Goal: Complete application form

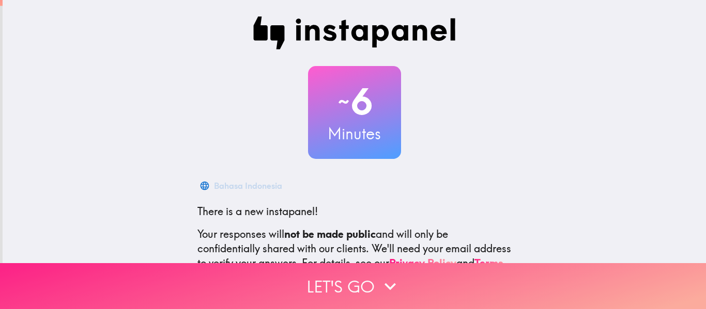
click at [338, 279] on button "Let's go" at bounding box center [353, 286] width 706 height 46
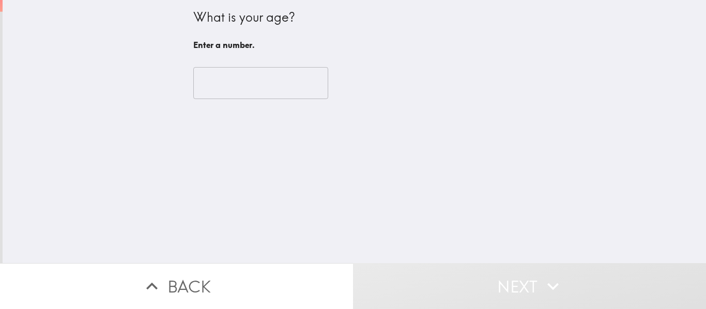
click at [277, 83] on input "number" at bounding box center [260, 83] width 135 height 32
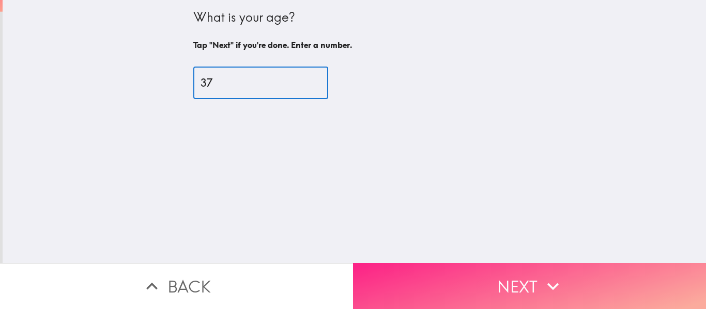
type input "37"
click at [482, 270] on button "Next" at bounding box center [529, 286] width 353 height 46
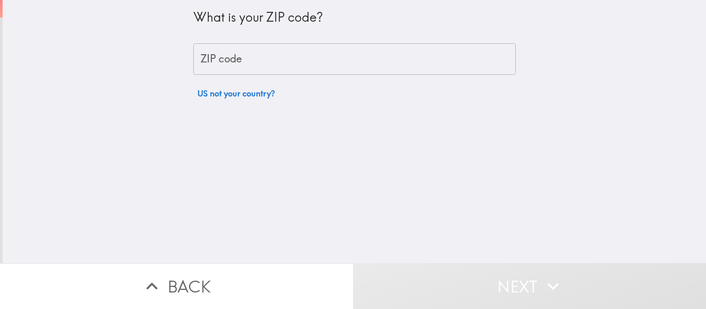
click at [291, 139] on div "What is your ZIP code? ZIP code ZIP code US not your country?" at bounding box center [354, 131] width 703 height 263
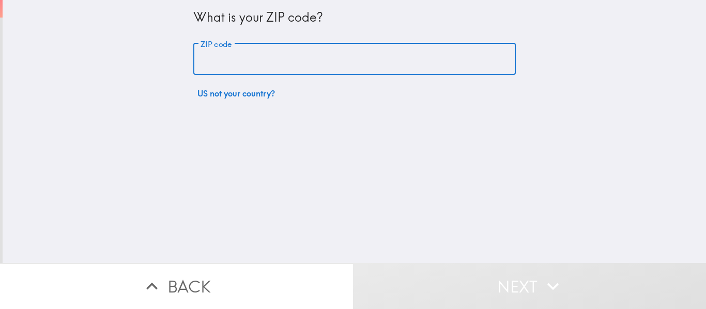
click at [227, 52] on input "ZIP code" at bounding box center [354, 59] width 322 height 32
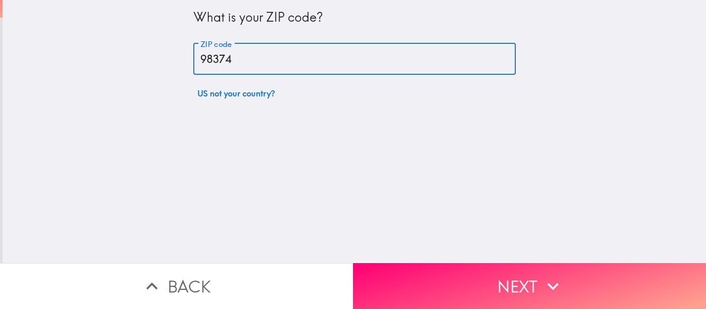
type input "98374"
click at [401, 150] on div "What is your ZIP code? ZIP code 98374 ZIP code US not your country?" at bounding box center [354, 131] width 703 height 263
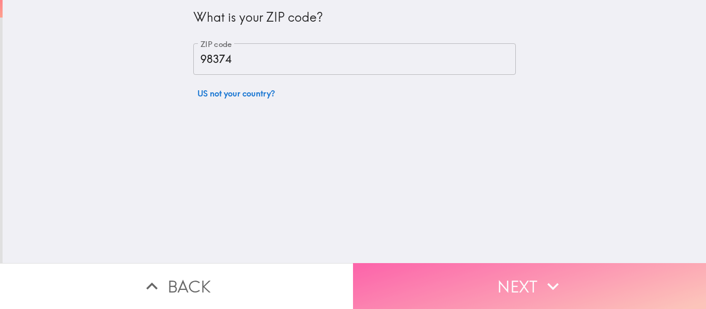
click at [481, 274] on button "Next" at bounding box center [529, 286] width 353 height 46
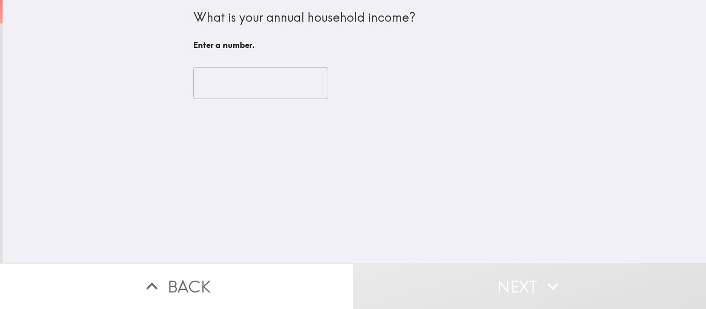
click at [239, 82] on input "number" at bounding box center [260, 83] width 135 height 32
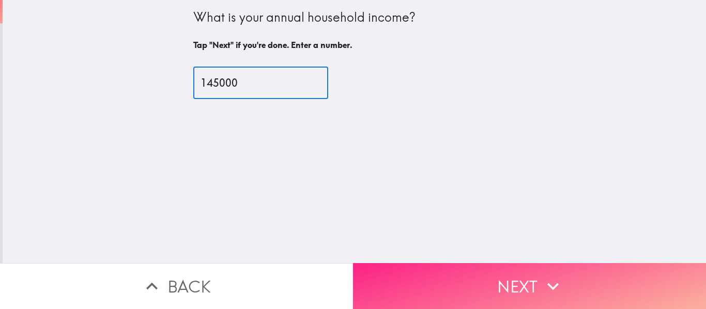
type input "145000"
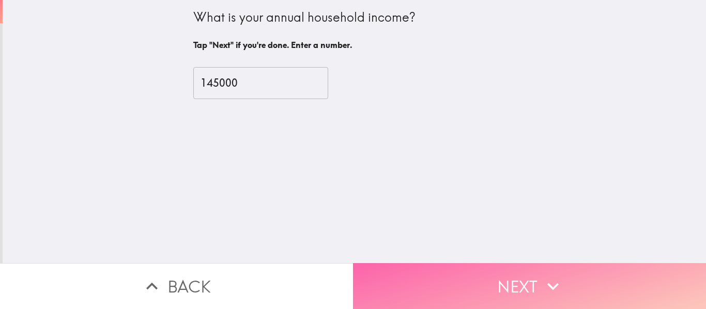
click at [487, 264] on button "Next" at bounding box center [529, 286] width 353 height 46
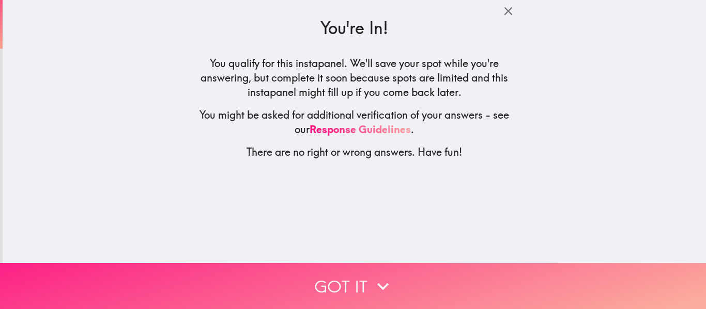
click at [336, 277] on button "Got it" at bounding box center [353, 286] width 706 height 46
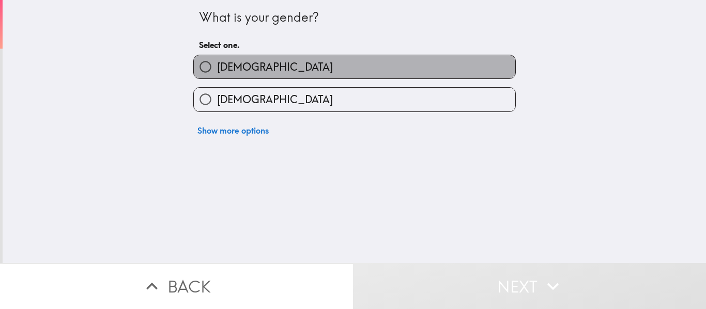
click at [280, 61] on label "[DEMOGRAPHIC_DATA]" at bounding box center [354, 66] width 321 height 23
click at [217, 61] on input "[DEMOGRAPHIC_DATA]" at bounding box center [205, 66] width 23 height 23
radio input "true"
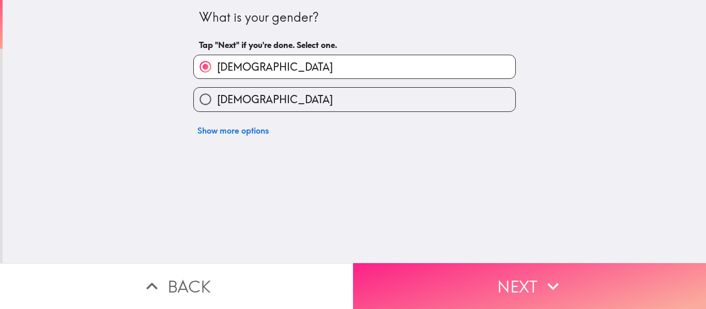
click at [473, 271] on button "Next" at bounding box center [529, 286] width 353 height 46
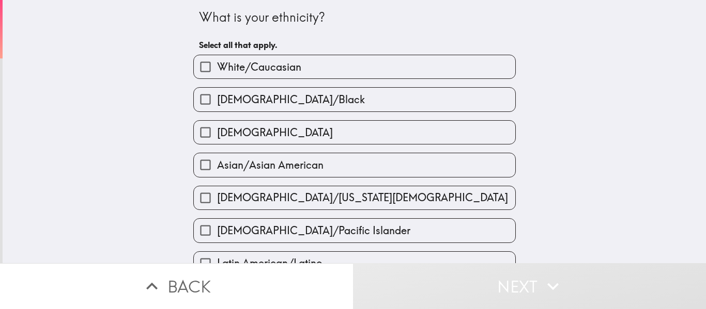
click at [307, 67] on label "White/Caucasian" at bounding box center [354, 66] width 321 height 23
click at [217, 67] on input "White/Caucasian" at bounding box center [205, 66] width 23 height 23
checkbox input "true"
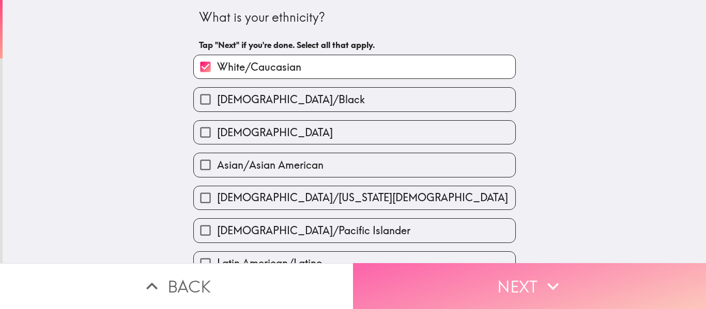
click at [564, 275] on button "Next" at bounding box center [529, 286] width 353 height 46
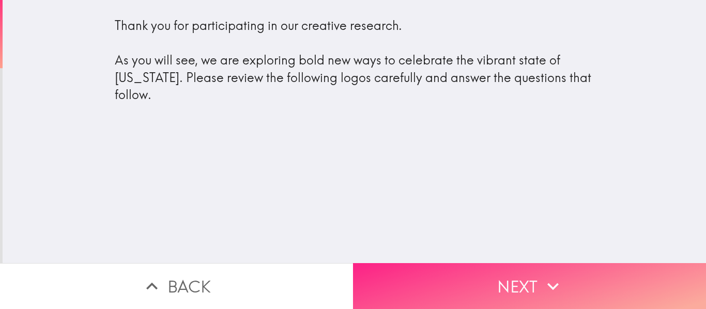
click at [478, 271] on button "Next" at bounding box center [529, 286] width 353 height 46
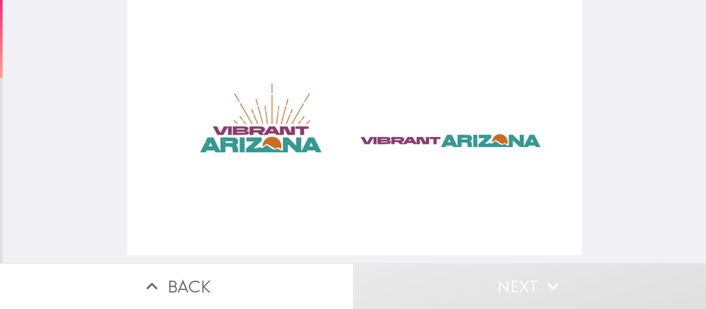
click at [349, 148] on div at bounding box center [354, 128] width 455 height 256
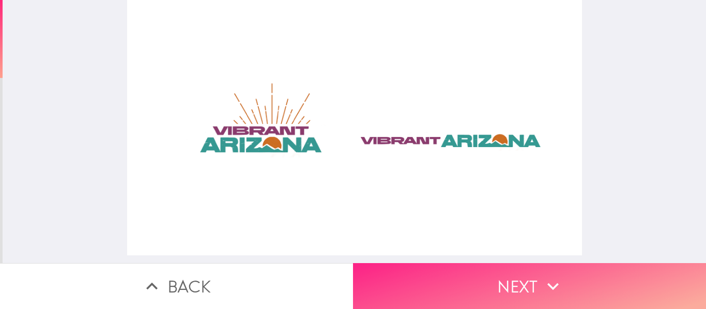
click at [511, 279] on button "Next" at bounding box center [529, 286] width 353 height 46
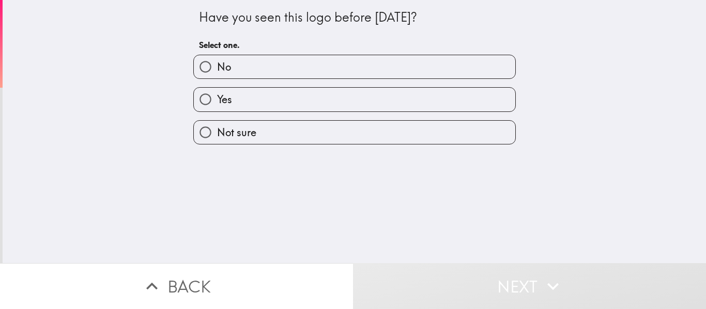
click at [315, 67] on label "No" at bounding box center [354, 66] width 321 height 23
click at [217, 67] on input "No" at bounding box center [205, 66] width 23 height 23
radio input "true"
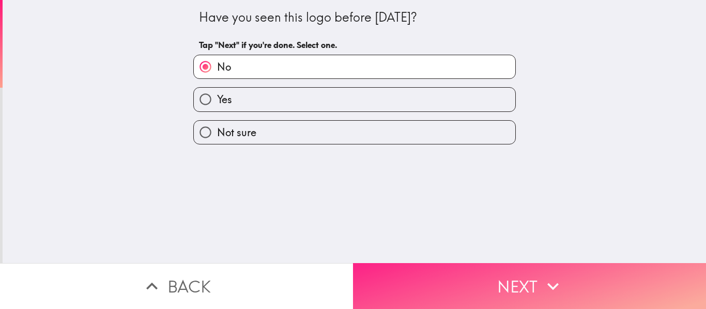
click at [469, 264] on button "Next" at bounding box center [529, 286] width 353 height 46
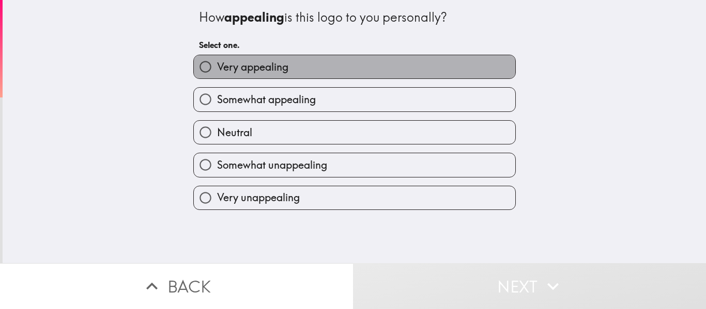
click at [283, 65] on label "Very appealing" at bounding box center [354, 66] width 321 height 23
click at [217, 65] on input "Very appealing" at bounding box center [205, 66] width 23 height 23
radio input "true"
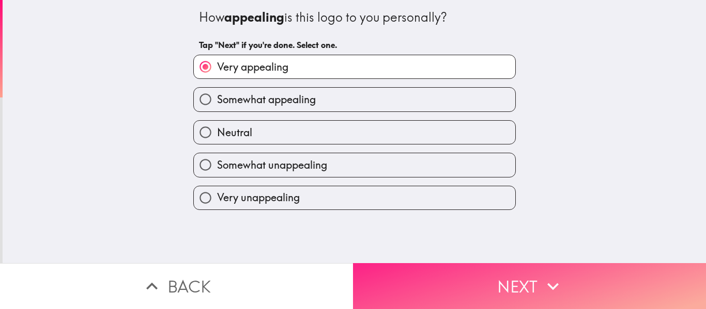
click at [511, 263] on button "Next" at bounding box center [529, 286] width 353 height 46
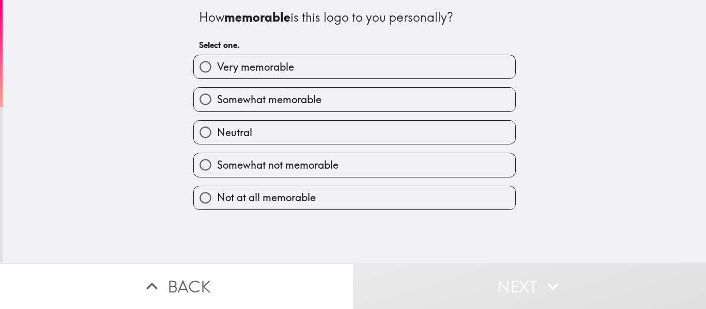
click at [327, 64] on label "Very memorable" at bounding box center [354, 66] width 321 height 23
click at [217, 64] on input "Very memorable" at bounding box center [205, 66] width 23 height 23
radio input "true"
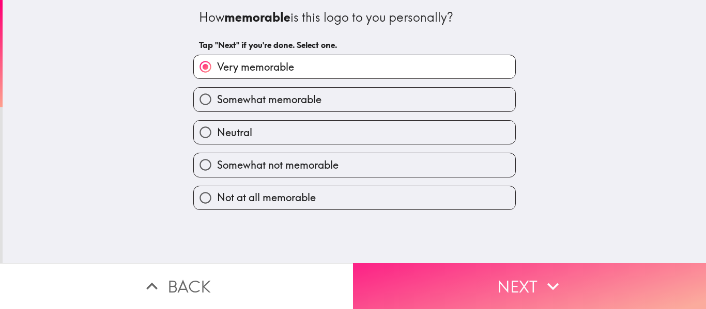
click at [497, 280] on button "Next" at bounding box center [529, 286] width 353 height 46
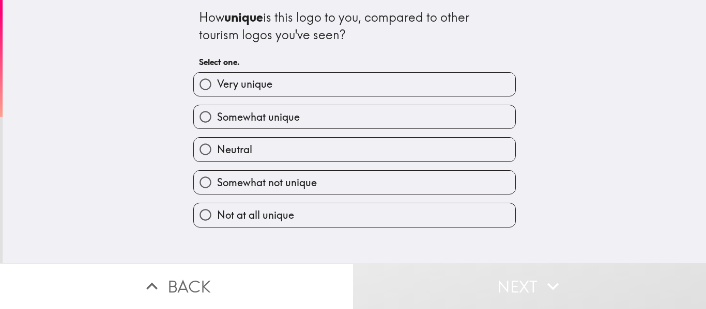
click at [311, 81] on label "Very unique" at bounding box center [354, 84] width 321 height 23
click at [217, 81] on input "Very unique" at bounding box center [205, 84] width 23 height 23
radio input "true"
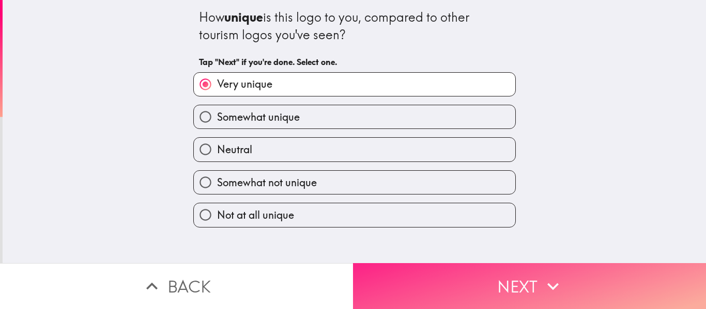
click at [497, 274] on button "Next" at bounding box center [529, 286] width 353 height 46
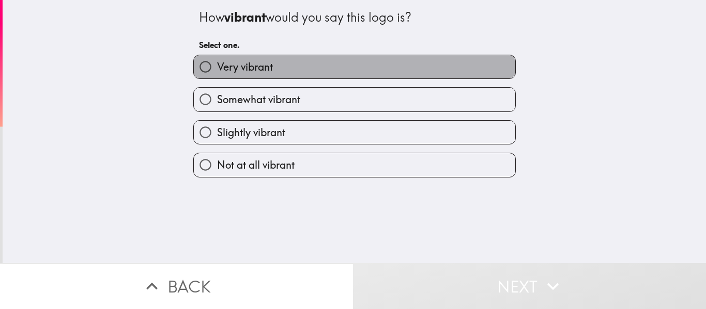
click at [322, 59] on label "Very vibrant" at bounding box center [354, 66] width 321 height 23
click at [217, 59] on input "Very vibrant" at bounding box center [205, 66] width 23 height 23
radio input "true"
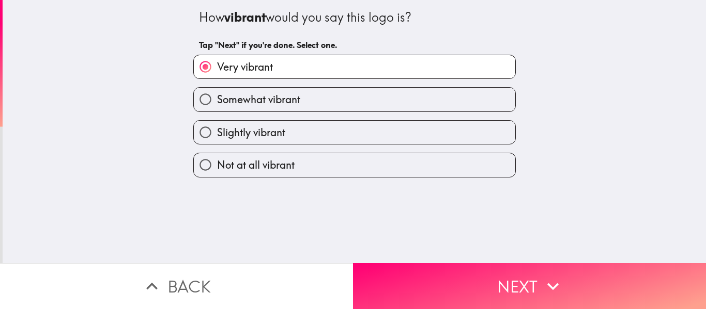
click at [460, 253] on div "How vibrant would you say this logo is? Tap "Next" if you're done. Select one. …" at bounding box center [354, 131] width 703 height 263
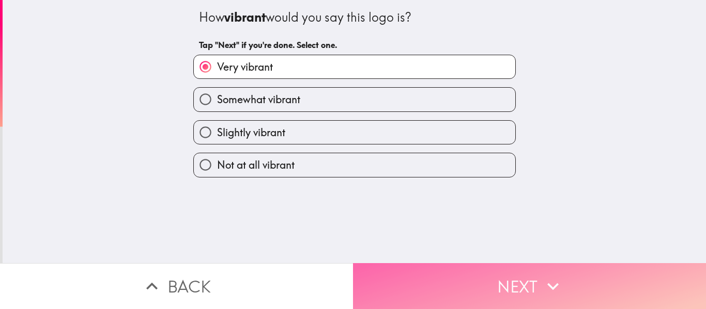
click at [460, 268] on button "Next" at bounding box center [529, 286] width 353 height 46
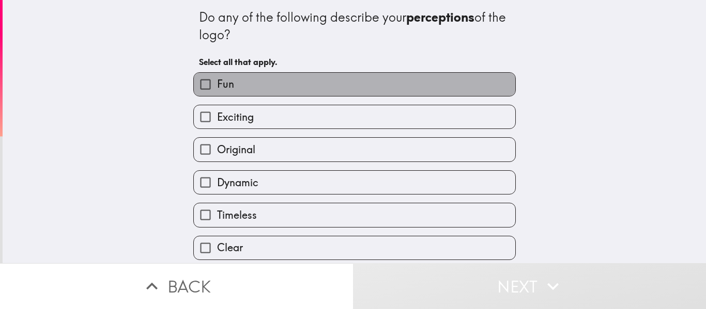
click at [286, 87] on label "Fun" at bounding box center [354, 84] width 321 height 23
click at [217, 87] on input "Fun" at bounding box center [205, 84] width 23 height 23
checkbox input "true"
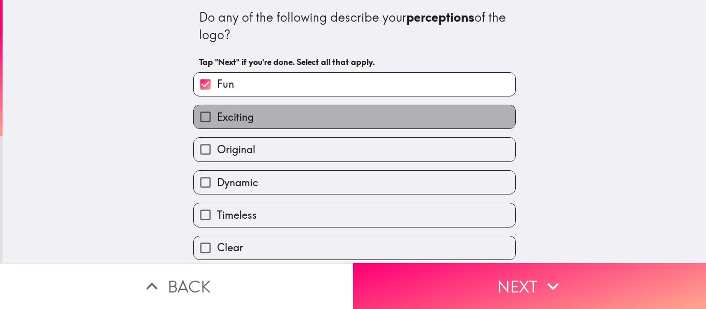
click at [270, 115] on label "Exciting" at bounding box center [354, 116] width 321 height 23
click at [217, 115] on input "Exciting" at bounding box center [205, 116] width 23 height 23
checkbox input "true"
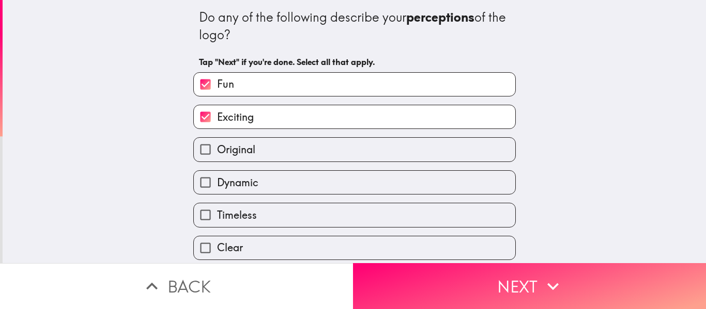
click at [259, 185] on label "Dynamic" at bounding box center [354, 182] width 321 height 23
click at [217, 185] on input "Dynamic" at bounding box center [205, 182] width 23 height 23
checkbox input "true"
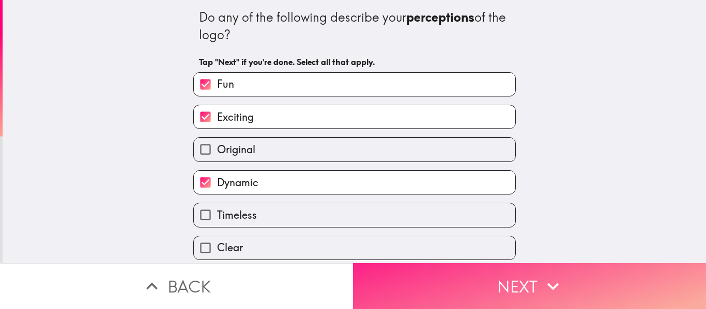
click at [432, 277] on button "Next" at bounding box center [529, 286] width 353 height 46
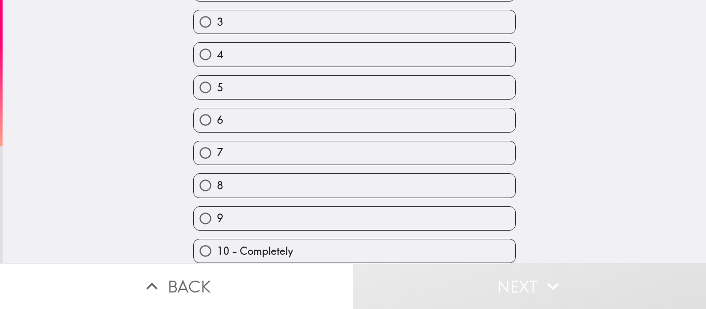
scroll to position [153, 0]
click at [317, 207] on label "9" at bounding box center [354, 218] width 321 height 23
click at [217, 207] on input "9" at bounding box center [205, 218] width 23 height 23
radio input "true"
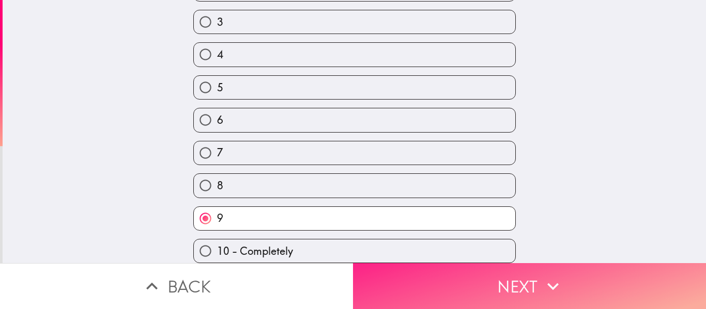
click at [507, 278] on button "Next" at bounding box center [529, 286] width 353 height 46
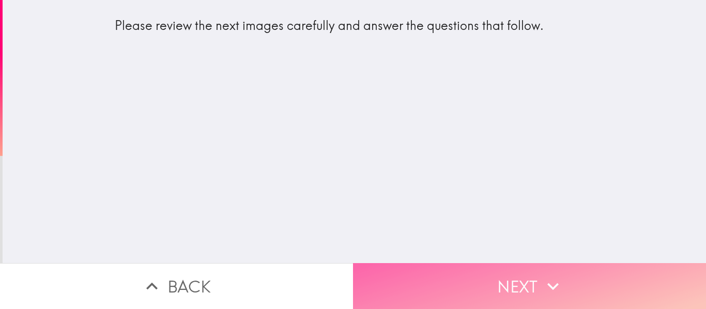
click at [539, 267] on button "Next" at bounding box center [529, 286] width 353 height 46
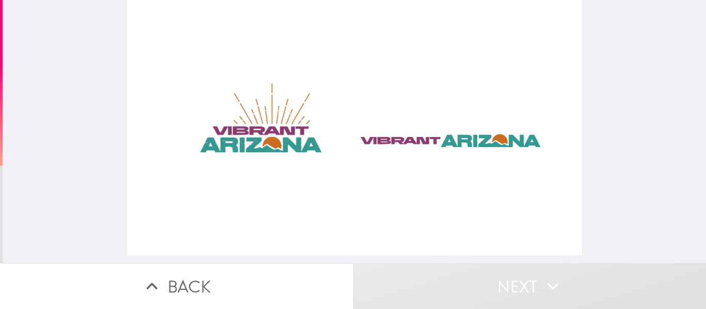
click at [383, 138] on div at bounding box center [354, 128] width 455 height 256
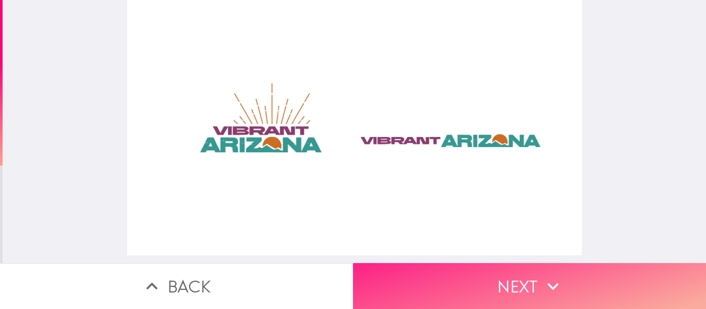
click at [486, 273] on button "Next" at bounding box center [529, 286] width 353 height 46
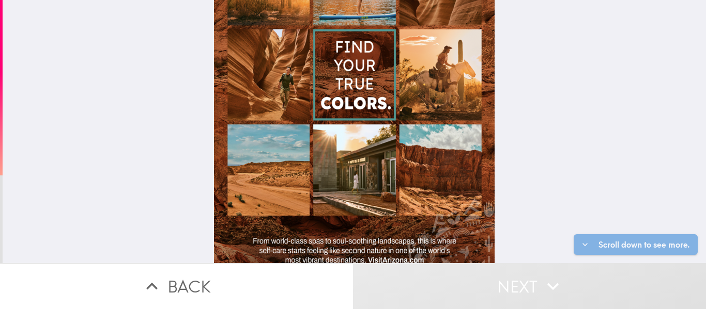
scroll to position [147, 0]
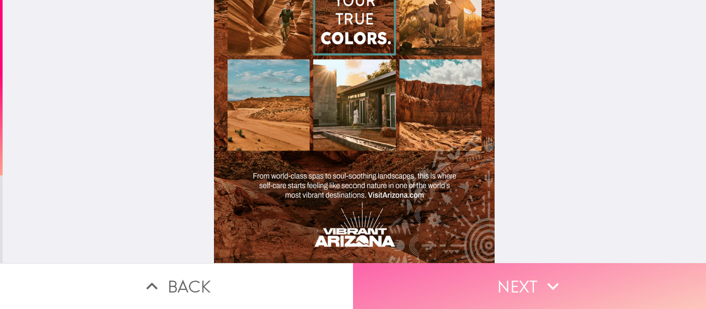
click at [520, 275] on button "Next" at bounding box center [529, 286] width 353 height 46
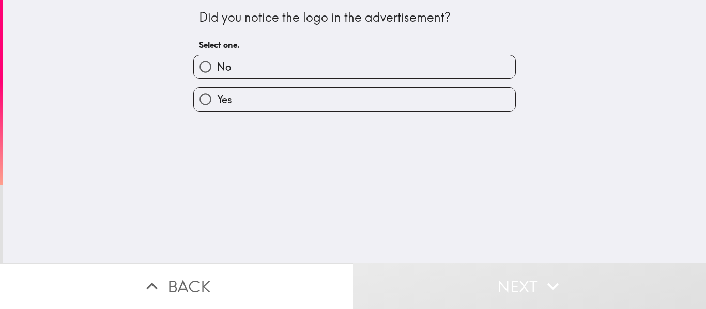
click at [318, 100] on label "Yes" at bounding box center [354, 99] width 321 height 23
click at [217, 100] on input "Yes" at bounding box center [205, 99] width 23 height 23
radio input "true"
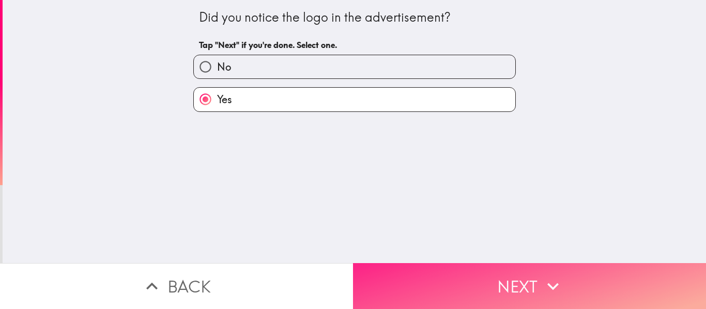
click at [530, 277] on button "Next" at bounding box center [529, 286] width 353 height 46
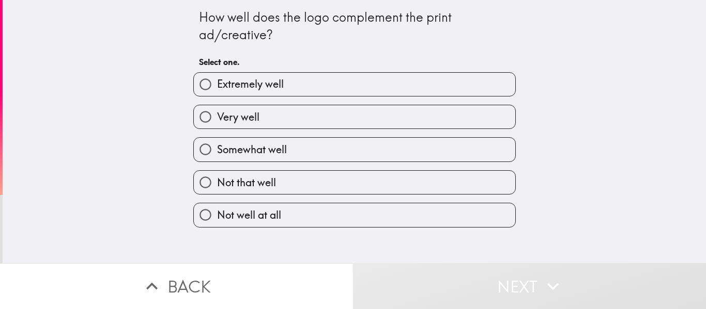
click at [331, 117] on label "Very well" at bounding box center [354, 116] width 321 height 23
click at [217, 117] on input "Very well" at bounding box center [205, 116] width 23 height 23
radio input "true"
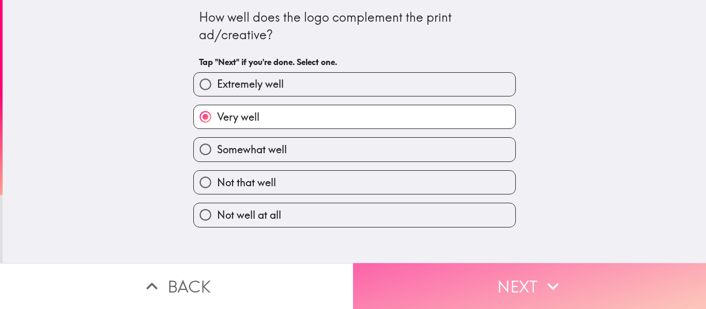
click at [541, 275] on icon "button" at bounding box center [552, 286] width 23 height 23
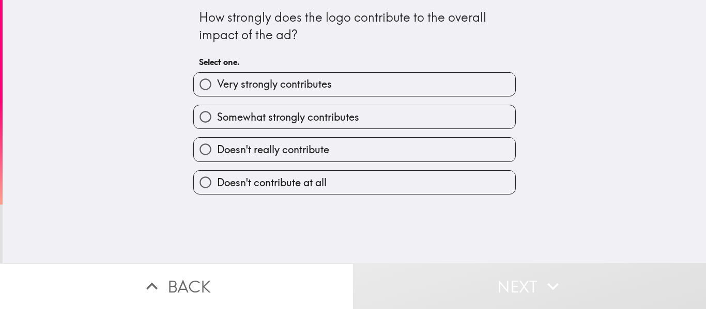
click at [265, 81] on span "Very strongly contributes" at bounding box center [274, 84] width 115 height 14
click at [217, 81] on input "Very strongly contributes" at bounding box center [205, 84] width 23 height 23
radio input "true"
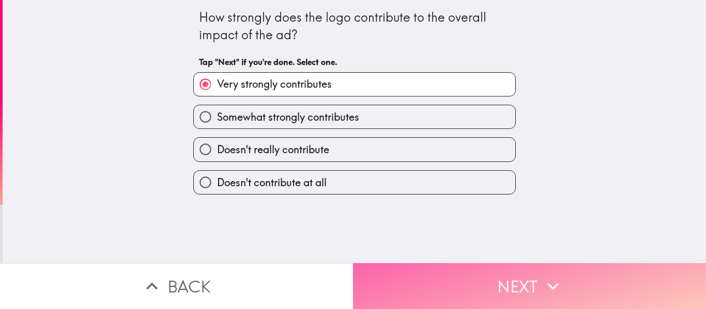
click at [505, 273] on button "Next" at bounding box center [529, 286] width 353 height 46
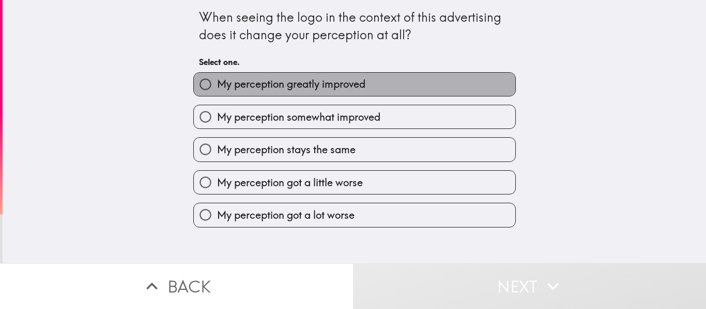
click at [298, 83] on span "My perception greatly improved" at bounding box center [291, 84] width 148 height 14
click at [217, 83] on input "My perception greatly improved" at bounding box center [205, 84] width 23 height 23
radio input "true"
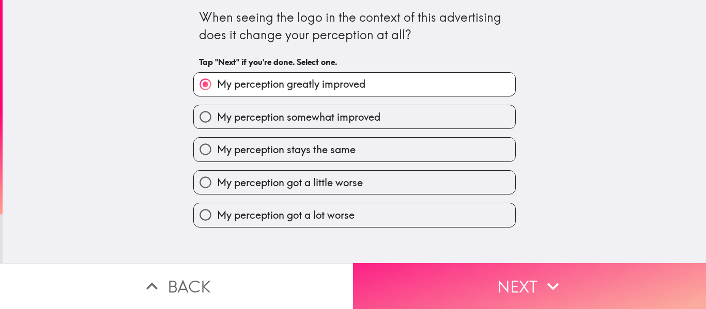
click at [469, 268] on button "Next" at bounding box center [529, 286] width 353 height 46
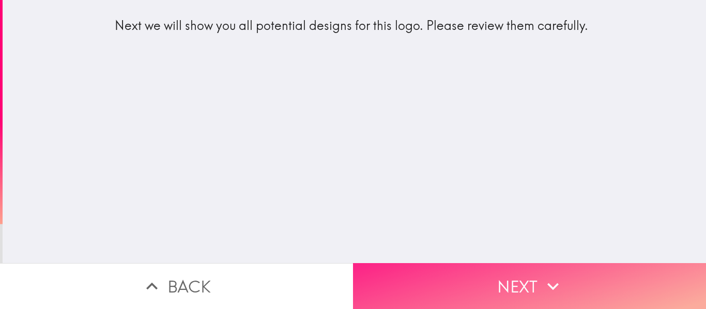
click at [469, 268] on button "Next" at bounding box center [529, 286] width 353 height 46
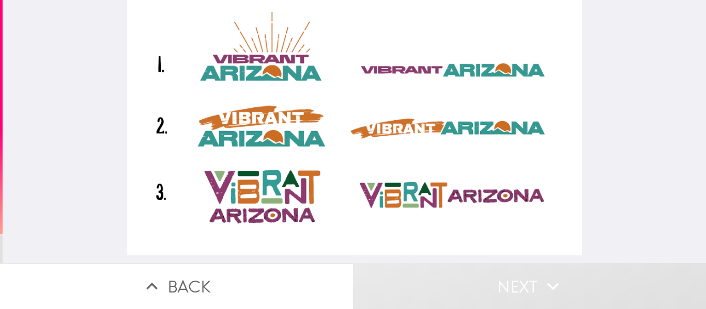
click at [330, 123] on div at bounding box center [354, 128] width 455 height 256
click at [424, 127] on div at bounding box center [354, 128] width 455 height 256
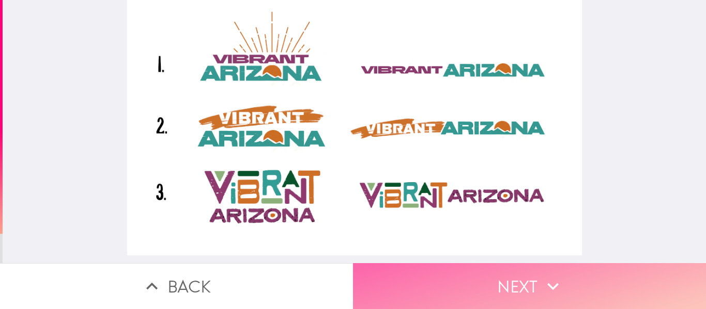
click at [508, 271] on button "Next" at bounding box center [529, 286] width 353 height 46
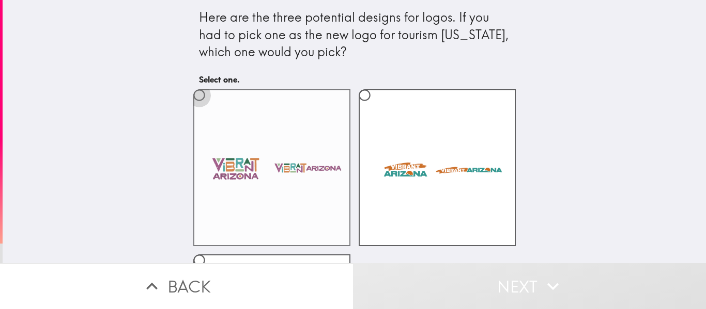
click at [187, 95] on input "radio" at bounding box center [198, 95] width 23 height 23
radio input "true"
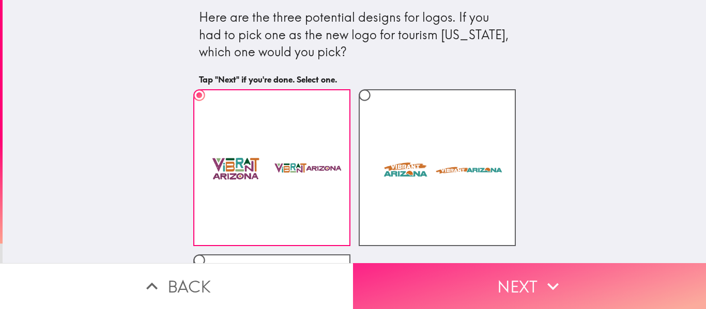
click at [512, 279] on button "Next" at bounding box center [529, 286] width 353 height 46
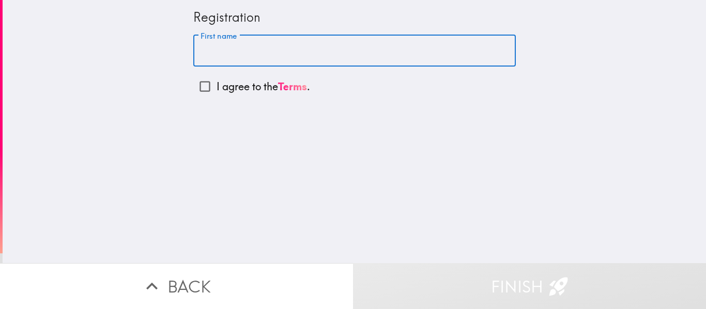
click at [272, 50] on input "First name" at bounding box center [354, 51] width 322 height 32
type input "[PERSON_NAME]"
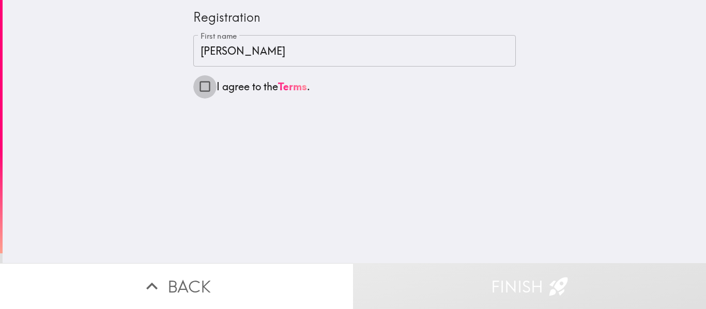
click at [196, 85] on input "I agree to the Terms ." at bounding box center [204, 86] width 23 height 23
checkbox input "true"
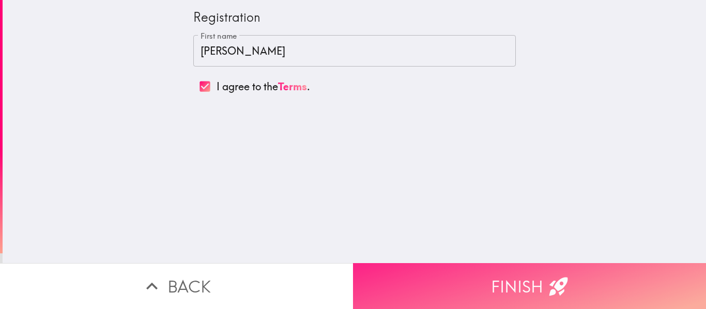
click at [481, 271] on button "Finish" at bounding box center [529, 286] width 353 height 46
